Goal: Entertainment & Leisure: Consume media (video, audio)

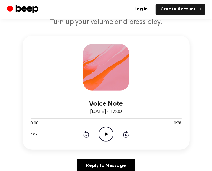
scroll to position [116, 0]
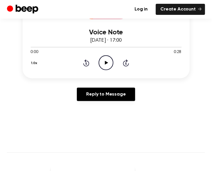
click at [105, 60] on icon "Play Audio" at bounding box center [106, 62] width 15 height 15
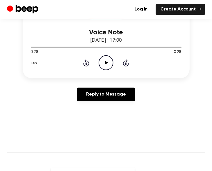
click at [104, 59] on icon "Play Audio" at bounding box center [106, 62] width 15 height 15
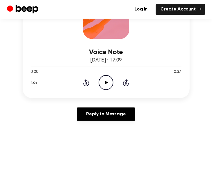
scroll to position [116, 0]
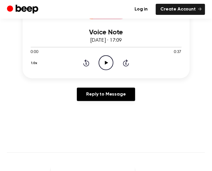
drag, startPoint x: 104, startPoint y: 60, endPoint x: 102, endPoint y: 27, distance: 32.6
click at [104, 60] on icon "Play Audio" at bounding box center [106, 62] width 15 height 15
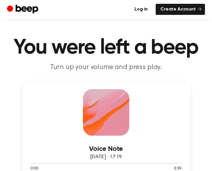
scroll to position [77, 0]
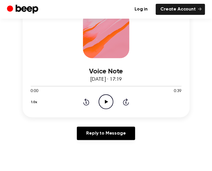
click at [110, 98] on icon "Play Audio" at bounding box center [106, 101] width 15 height 15
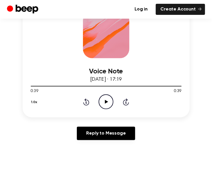
click at [106, 98] on icon "Play Audio" at bounding box center [106, 101] width 15 height 15
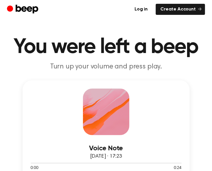
scroll to position [77, 0]
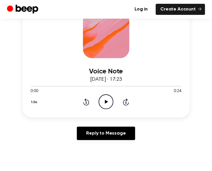
drag, startPoint x: 105, startPoint y: 101, endPoint x: 109, endPoint y: 58, distance: 42.3
click at [105, 101] on icon "Play Audio" at bounding box center [106, 101] width 15 height 15
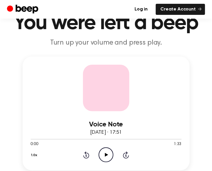
scroll to position [39, 0]
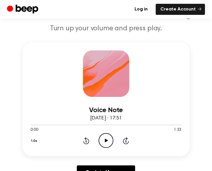
drag, startPoint x: 110, startPoint y: 142, endPoint x: 108, endPoint y: 120, distance: 22.2
click at [110, 141] on icon "Play Audio" at bounding box center [106, 140] width 15 height 15
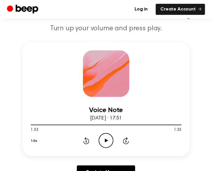
click at [105, 137] on icon "Play Audio" at bounding box center [106, 140] width 15 height 15
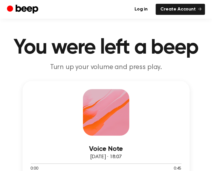
scroll to position [155, 0]
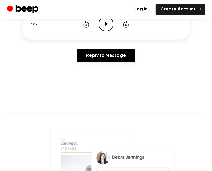
click at [105, 27] on icon "Play Audio" at bounding box center [106, 24] width 15 height 15
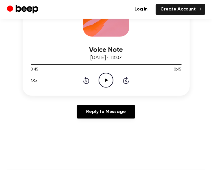
scroll to position [77, 0]
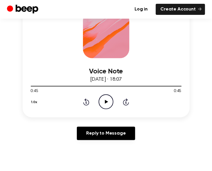
drag, startPoint x: 107, startPoint y: 96, endPoint x: 107, endPoint y: 71, distance: 25.3
click at [107, 96] on icon "Play Audio" at bounding box center [106, 101] width 15 height 15
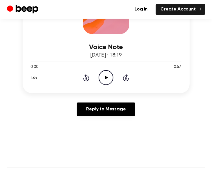
scroll to position [116, 0]
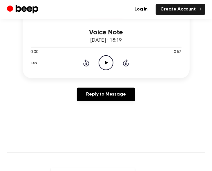
click at [104, 63] on icon "Play Audio" at bounding box center [106, 62] width 15 height 15
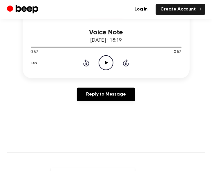
click at [106, 58] on icon "Play Audio" at bounding box center [106, 62] width 15 height 15
click at [107, 61] on icon "Pause Audio" at bounding box center [106, 62] width 15 height 15
drag, startPoint x: 106, startPoint y: 64, endPoint x: 96, endPoint y: 31, distance: 33.9
click at [106, 64] on icon "Play Audio" at bounding box center [106, 62] width 15 height 15
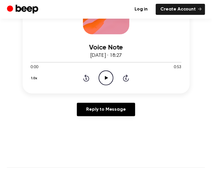
scroll to position [116, 0]
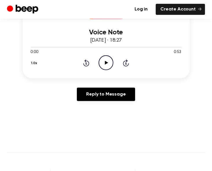
drag, startPoint x: 105, startPoint y: 61, endPoint x: 105, endPoint y: 10, distance: 50.5
click at [105, 61] on icon "Play Audio" at bounding box center [106, 62] width 15 height 15
